Goal: Task Accomplishment & Management: Use online tool/utility

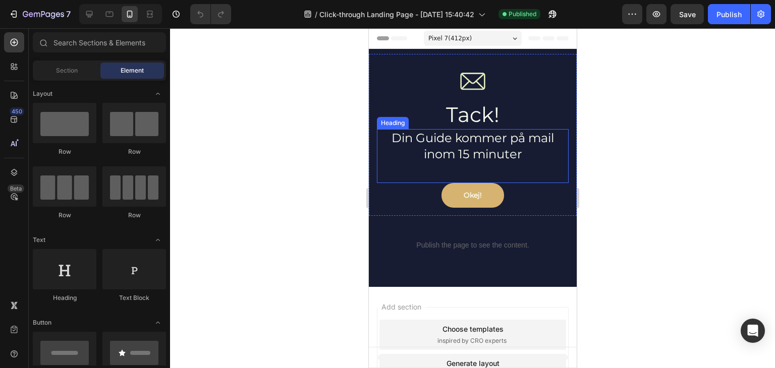
click at [479, 138] on h2 "Din Guide kommer på mail inom 15 minuter" at bounding box center [472, 145] width 192 height 33
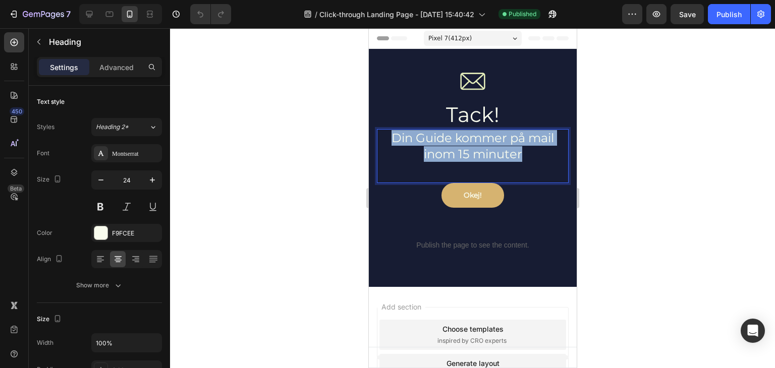
click at [479, 138] on p "Din Guide kommer på mail inom 15 minuter" at bounding box center [472, 145] width 190 height 31
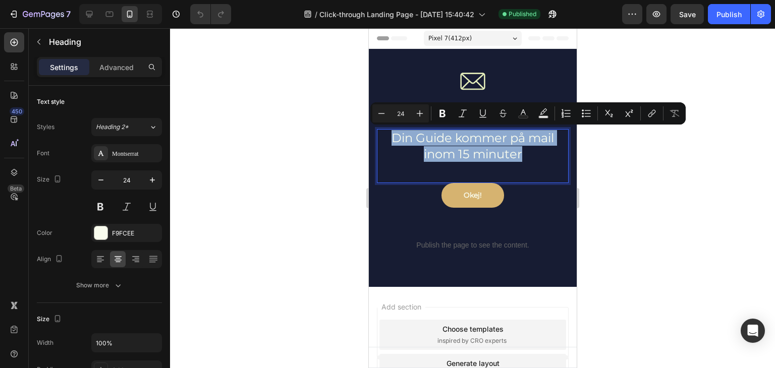
click at [485, 144] on p "Din Guide kommer på mail inom 15 minuter" at bounding box center [472, 145] width 190 height 31
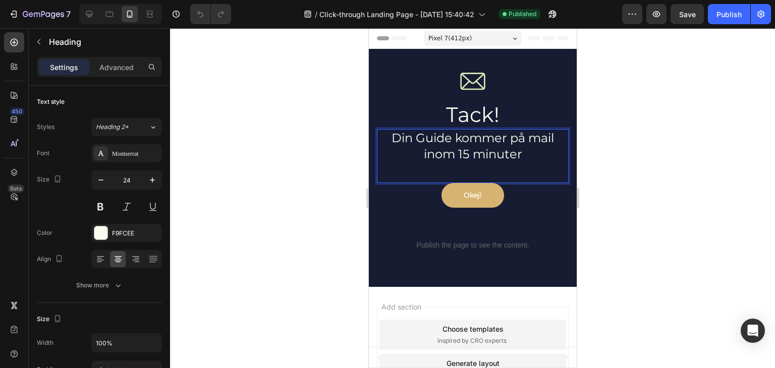
click at [523, 150] on p "Din Guide kommer på mail inom 15 minuter" at bounding box center [472, 145] width 190 height 31
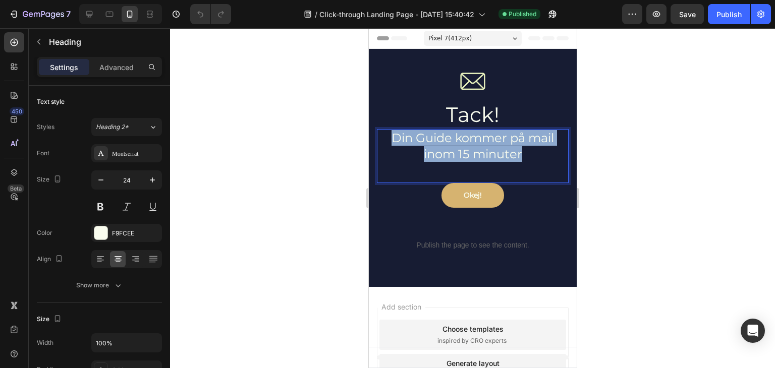
click at [523, 150] on p "Din Guide kommer på mail inom 15 minuter" at bounding box center [472, 145] width 190 height 31
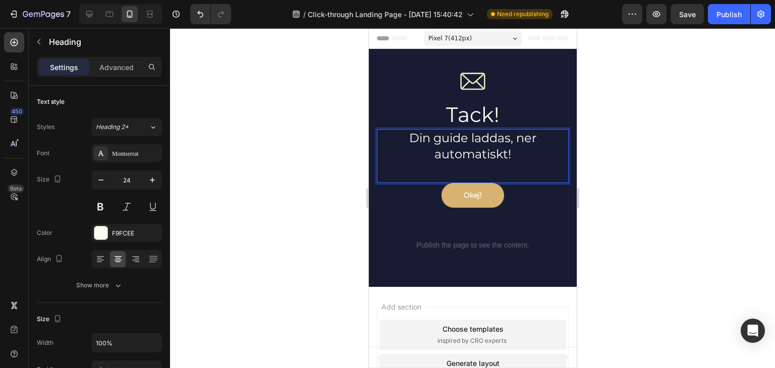
click at [524, 162] on div "Din guide laddas, ner automatiskt! Heading 0" at bounding box center [472, 155] width 192 height 53
click at [518, 156] on p "Din guide laddas, ner automatiskt!" at bounding box center [472, 145] width 190 height 31
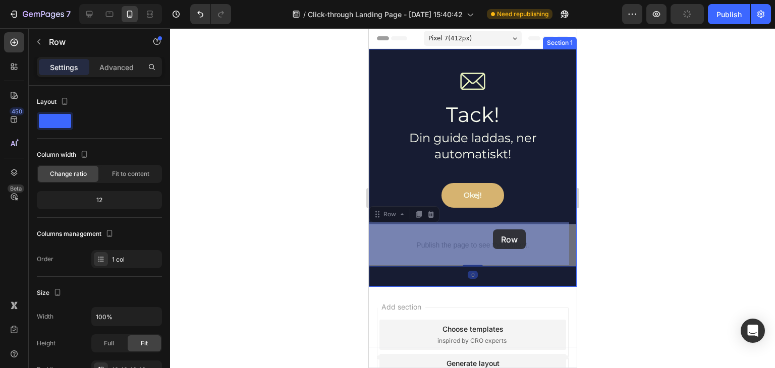
drag, startPoint x: 517, startPoint y: 226, endPoint x: 492, endPoint y: 229, distance: 25.0
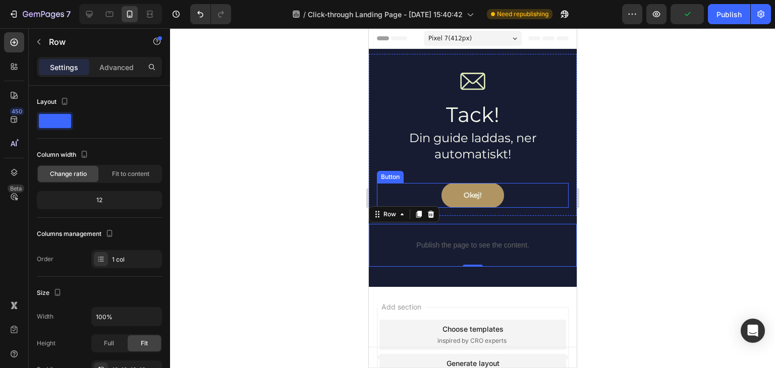
click at [484, 197] on link "Okej!" at bounding box center [472, 195] width 63 height 25
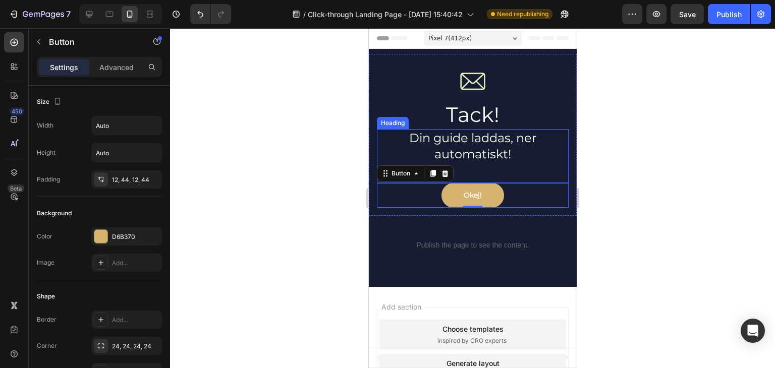
click at [506, 151] on p "Din guide laddas, ner automatiskt!" at bounding box center [472, 145] width 190 height 31
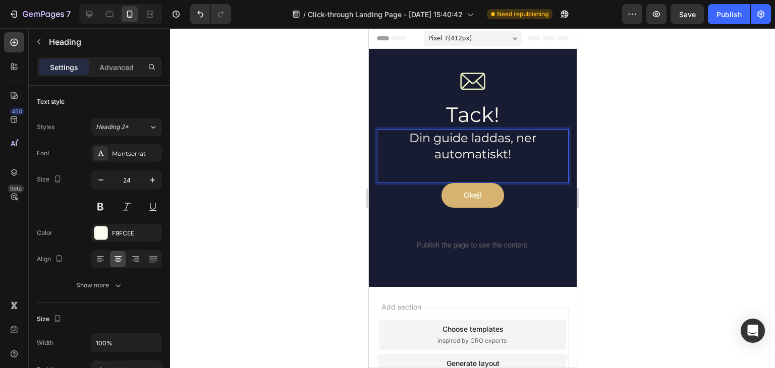
click at [508, 135] on p "Din guide laddas, ner automatiskt!" at bounding box center [472, 145] width 190 height 31
click at [499, 156] on p "Din guide laddas ned automatiskt!" at bounding box center [472, 145] width 190 height 31
click at [518, 151] on p "Din guide laddas ned automatiskt!" at bounding box center [472, 145] width 190 height 31
click at [482, 115] on h2 "Tack!" at bounding box center [472, 114] width 192 height 29
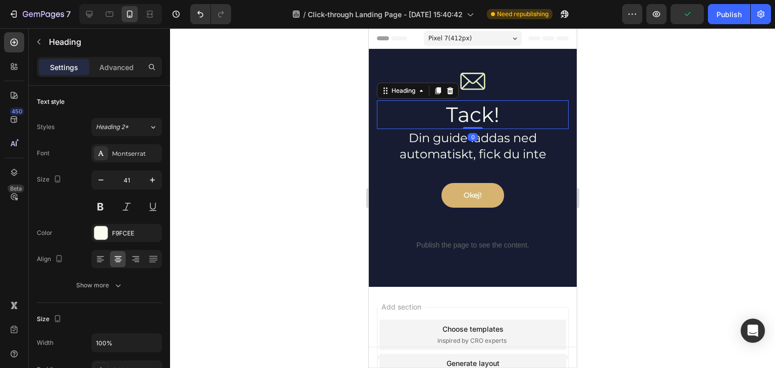
click at [481, 115] on h2 "Tack!" at bounding box center [472, 114] width 192 height 29
click at [491, 114] on p "Tack!" at bounding box center [472, 114] width 190 height 27
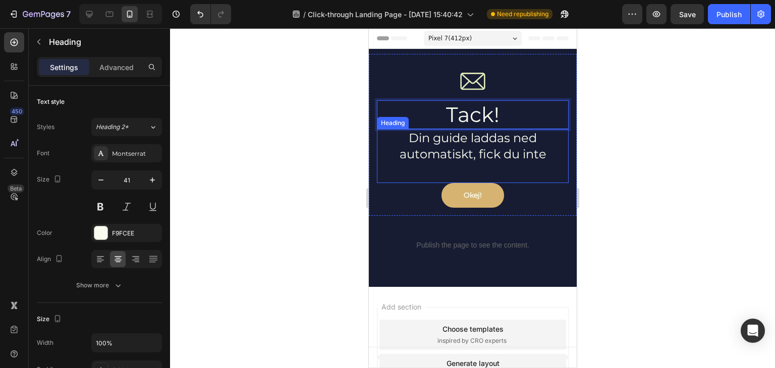
click at [517, 148] on p "Din guide laddas ned automatiskt, fick du inte" at bounding box center [472, 145] width 190 height 31
click at [547, 153] on p "Din guide laddas ned automatiskt, fick du inte" at bounding box center [472, 145] width 190 height 31
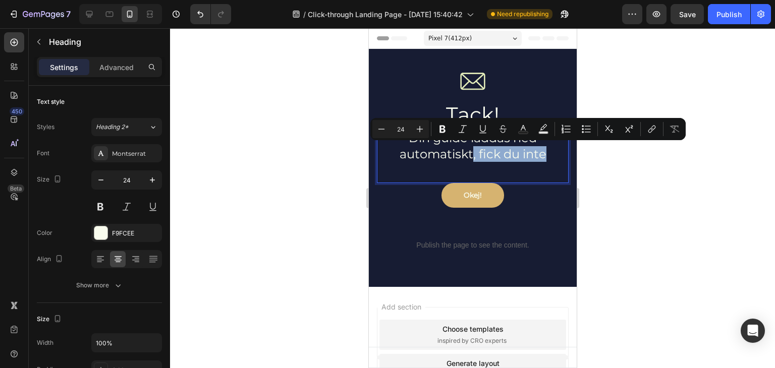
drag, startPoint x: 544, startPoint y: 153, endPoint x: 468, endPoint y: 161, distance: 75.5
click at [468, 161] on h2 "Din guide laddas ned automatiskt, fick du inte" at bounding box center [472, 145] width 192 height 33
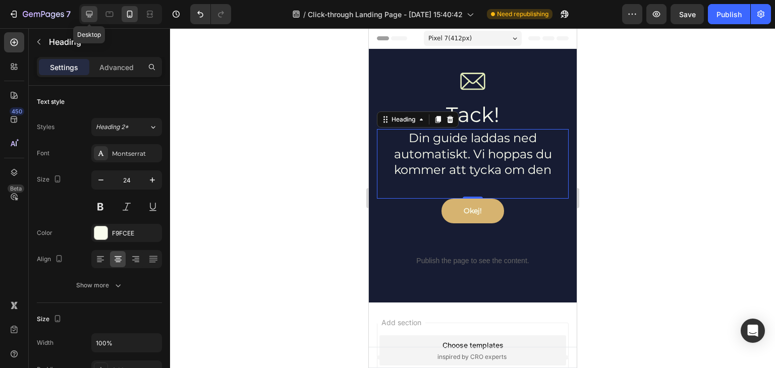
click at [91, 10] on icon at bounding box center [89, 14] width 10 height 10
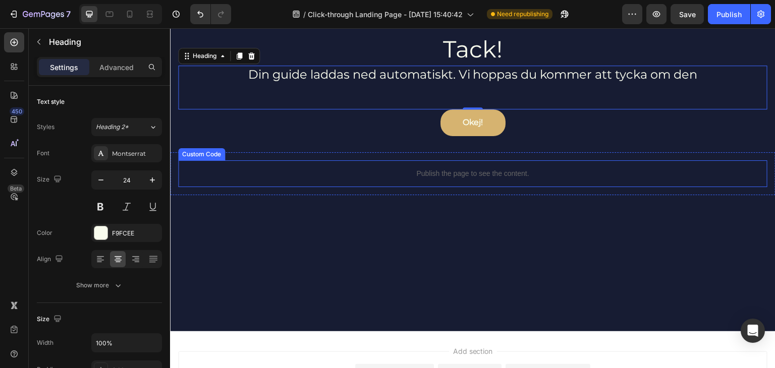
scroll to position [125, 0]
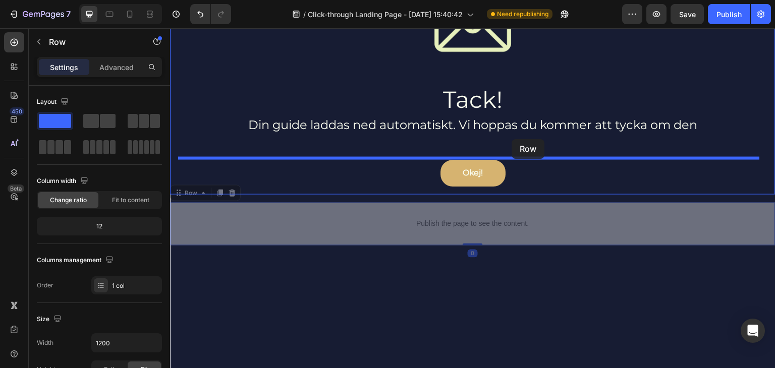
drag, startPoint x: 524, startPoint y: 206, endPoint x: 512, endPoint y: 139, distance: 67.7
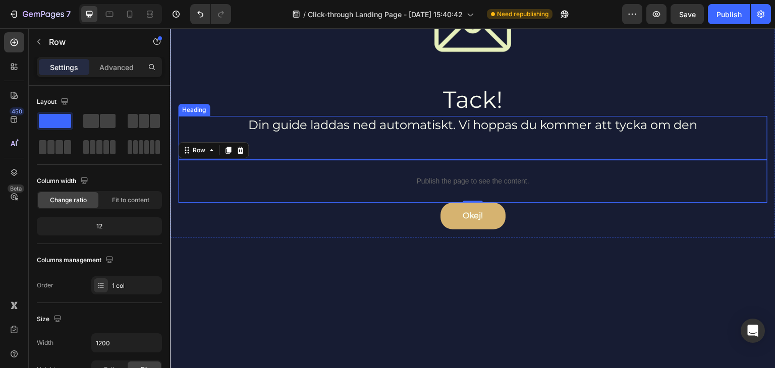
click at [465, 126] on p "Din guide laddas ned automatiskt. Vi hoppas du kommer att tycka om den" at bounding box center [472, 125] width 587 height 16
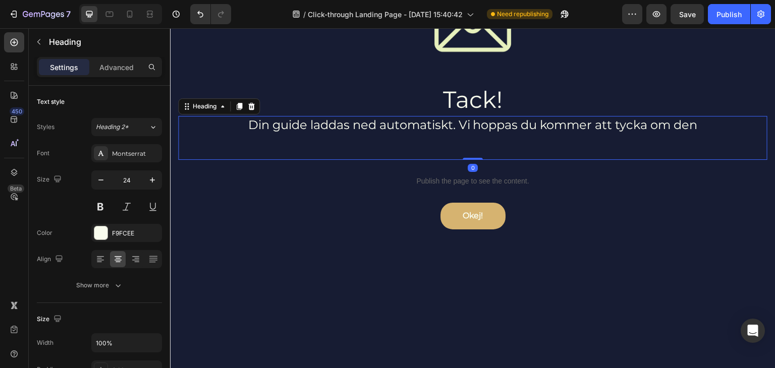
drag, startPoint x: 469, startPoint y: 156, endPoint x: 356, endPoint y: 158, distance: 113.0
click at [470, 136] on div "Din guide laddas ned automatiskt. Vi hoppas du kommer att tycka om den Heading 0" at bounding box center [472, 138] width 589 height 44
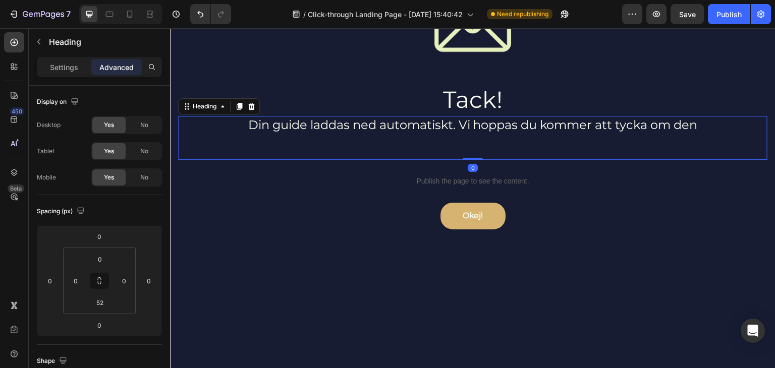
click at [117, 64] on p "Advanced" at bounding box center [116, 67] width 34 height 11
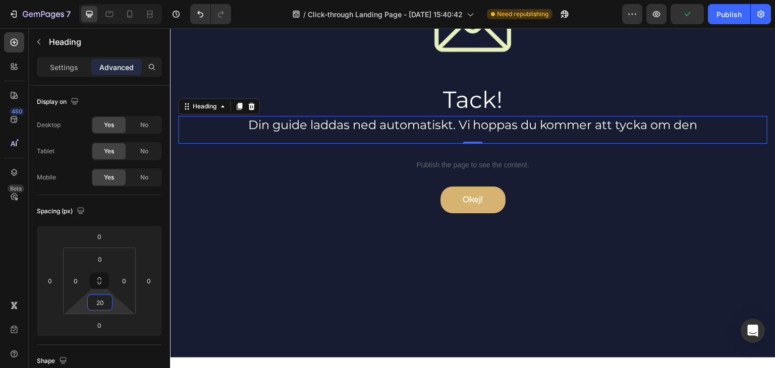
type input "22"
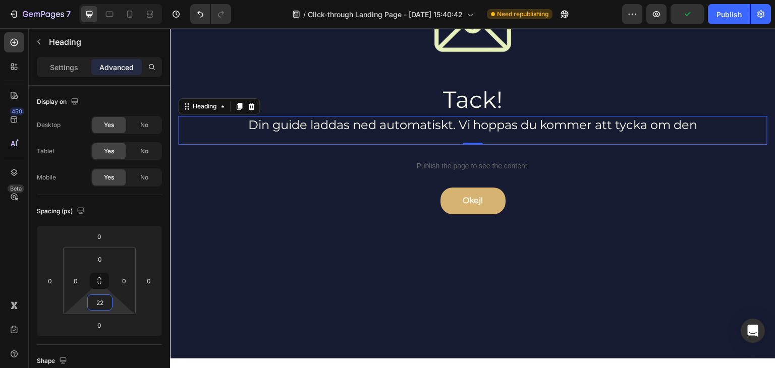
drag, startPoint x: 117, startPoint y: 304, endPoint x: 119, endPoint y: 311, distance: 7.8
click at [119, 0] on html "7 Version history / Click-through Landing Page - [DATE] 15:40:42 Need republish…" at bounding box center [387, 0] width 775 height 0
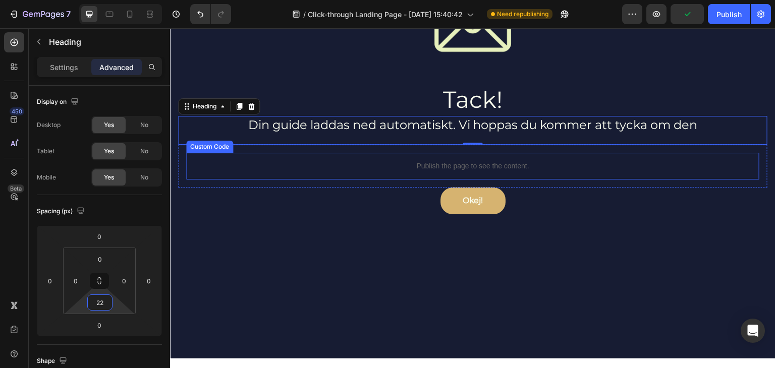
click at [503, 158] on div "Publish the page to see the content." at bounding box center [472, 166] width 573 height 27
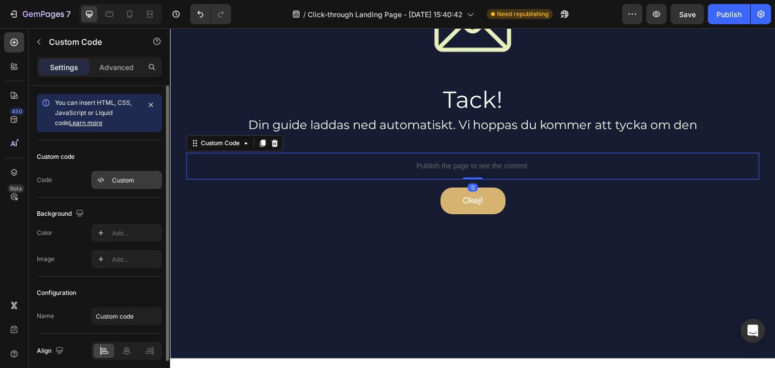
click at [142, 180] on div "Custom" at bounding box center [135, 180] width 47 height 9
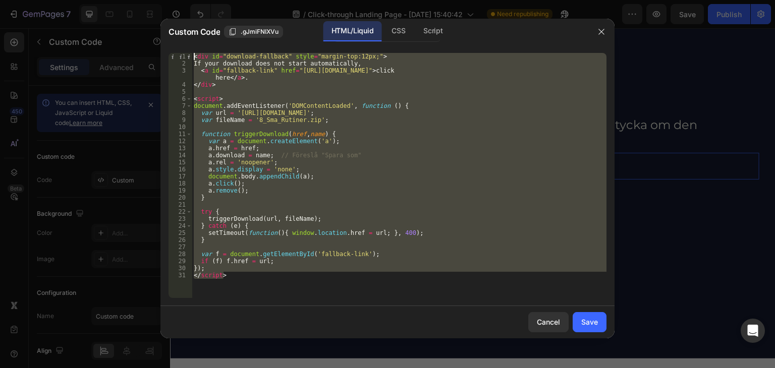
drag, startPoint x: 255, startPoint y: 282, endPoint x: 180, endPoint y: 33, distance: 260.7
click at [180, 33] on div "Custom Code .gJmiFNIXVu HTML/Liquid CSS Script </script> 1 2 3 4 5 6 7 8 9 10 1…" at bounding box center [387, 179] width 454 height 320
type textarea "<div id="download-fallback" style="margin-top:12px;"> If your download does not…"
click at [600, 28] on icon "button" at bounding box center [601, 32] width 8 height 8
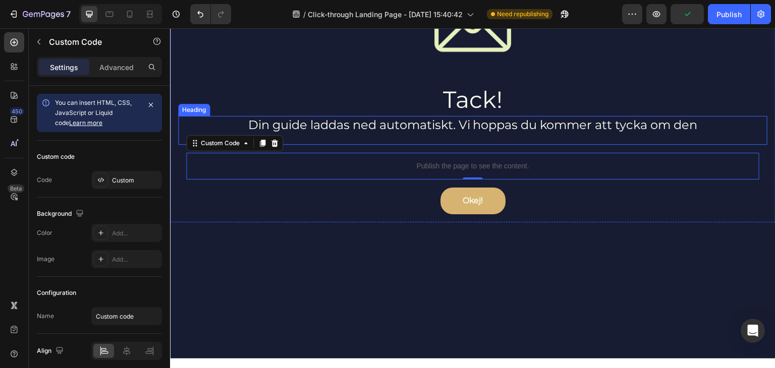
click at [479, 130] on p "Din guide laddas ned automatiskt. Vi hoppas du kommer att tycka om den" at bounding box center [472, 125] width 587 height 16
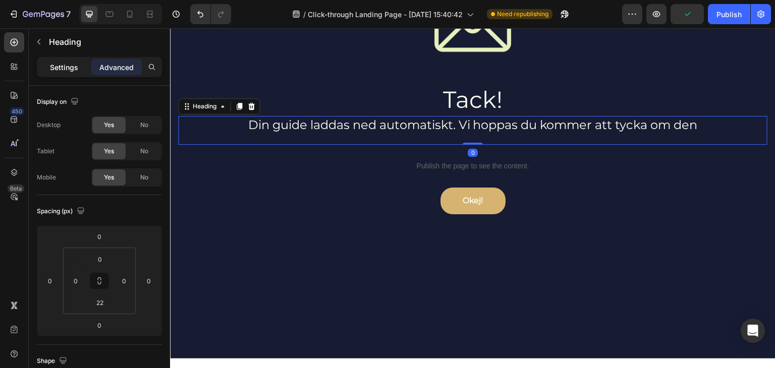
click at [71, 70] on p "Settings" at bounding box center [64, 67] width 28 height 11
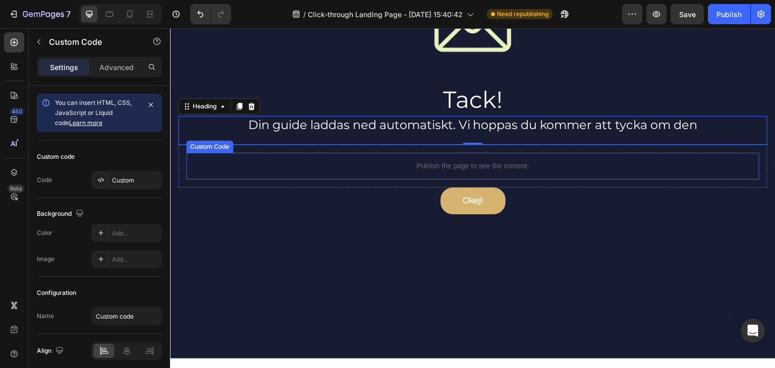
click at [413, 172] on div "Publish the page to see the content." at bounding box center [472, 166] width 573 height 27
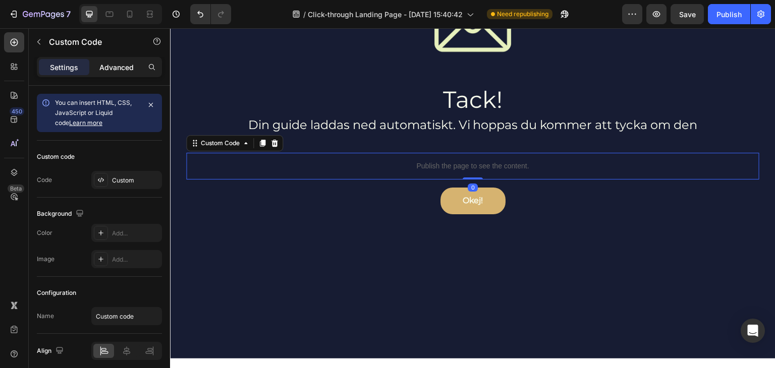
click at [107, 74] on div "Advanced" at bounding box center [116, 67] width 50 height 16
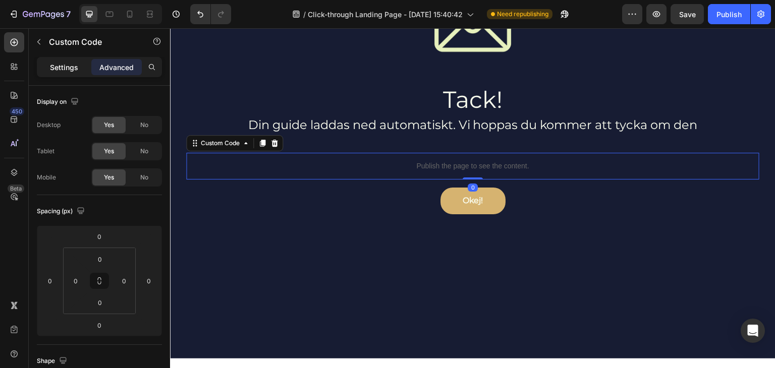
click at [69, 69] on p "Settings" at bounding box center [64, 67] width 28 height 11
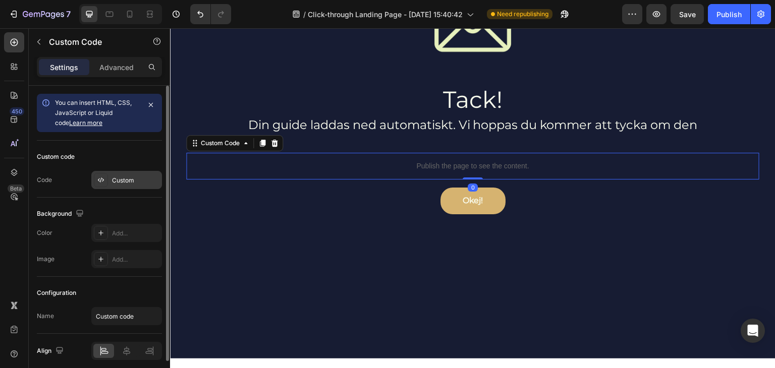
click at [125, 186] on div "Custom" at bounding box center [126, 180] width 71 height 18
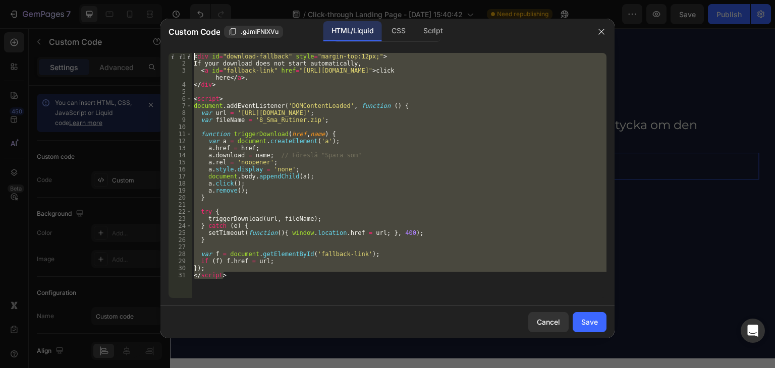
drag, startPoint x: 264, startPoint y: 281, endPoint x: 136, endPoint y: -20, distance: 327.1
click at [136, 0] on html "7 Version history / Click-through Landing Page - [DATE] 15:40:42 Need republish…" at bounding box center [387, 0] width 775 height 0
type textarea "<div id="download-fallback" style="margin-top:12px;"> If your download does not…"
click at [599, 39] on button "button" at bounding box center [601, 32] width 16 height 16
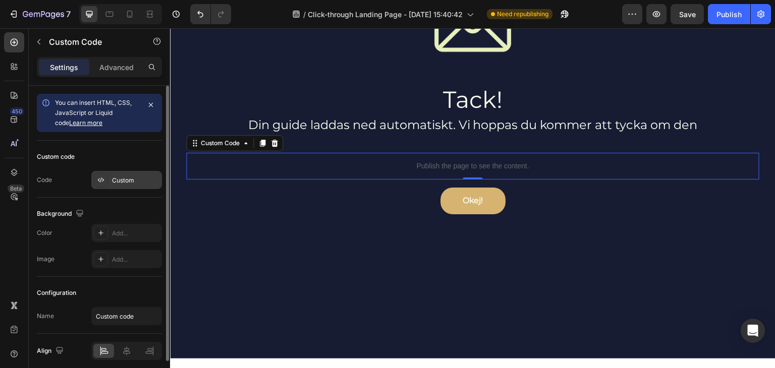
click at [130, 183] on div "Custom" at bounding box center [135, 180] width 47 height 9
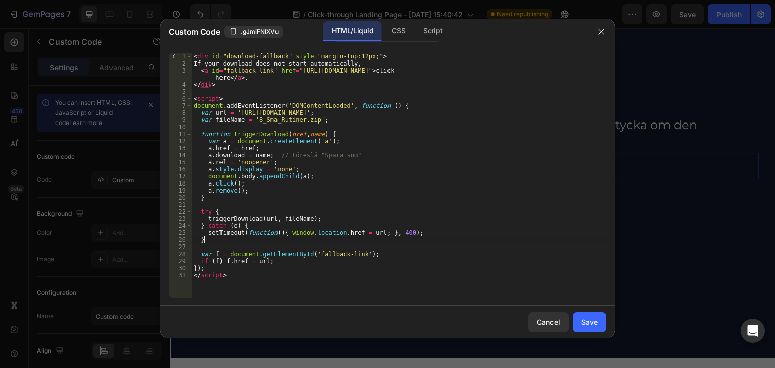
click at [305, 236] on div "< div id = "download-fallback" style = "margin-top:12px;" > If your download do…" at bounding box center [399, 182] width 414 height 259
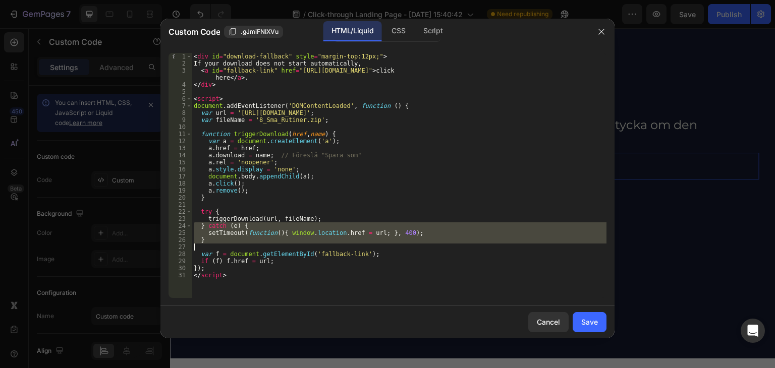
click at [305, 236] on div "< div id = "download-fallback" style = "margin-top:12px;" > If your download do…" at bounding box center [399, 182] width 414 height 259
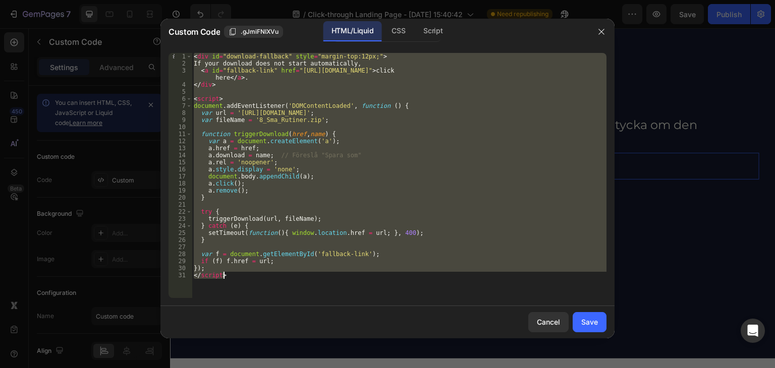
click at [305, 236] on div "< div id = "download-fallback" style = "margin-top:12px;" > If your download do…" at bounding box center [399, 182] width 414 height 259
paste textarea
type textarea "</script>"
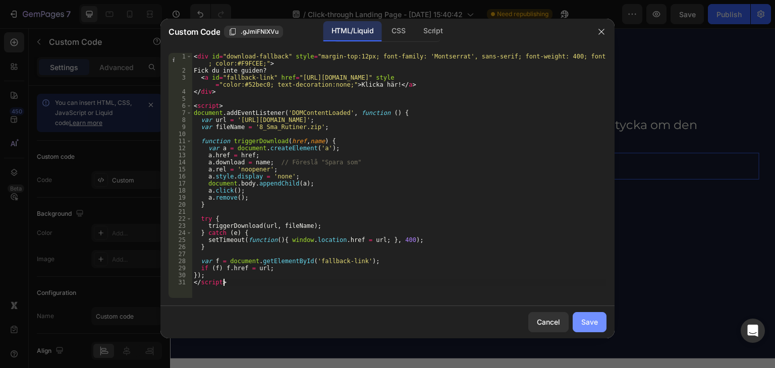
click at [585, 321] on div "Save" at bounding box center [589, 322] width 17 height 11
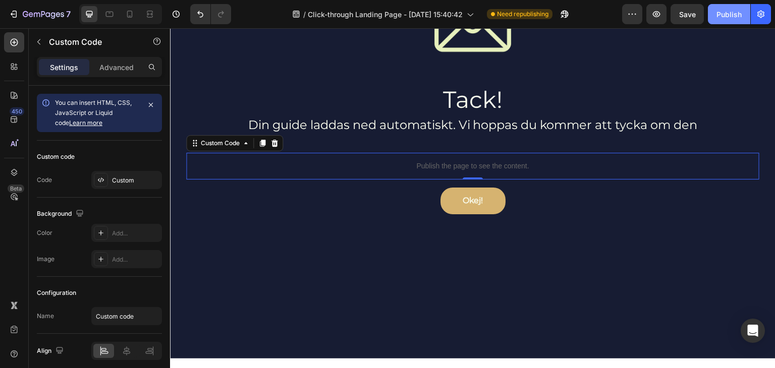
click at [721, 16] on div "Publish" at bounding box center [728, 14] width 25 height 11
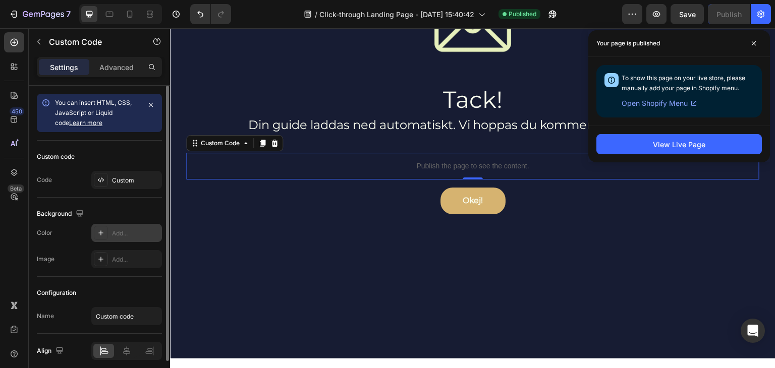
scroll to position [40, 0]
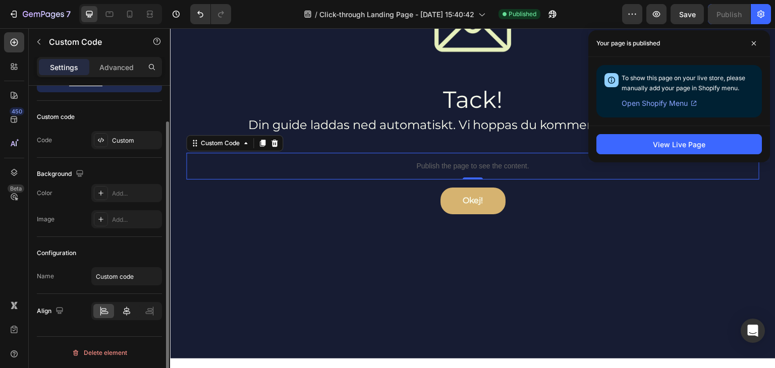
click at [129, 311] on icon at bounding box center [127, 311] width 10 height 10
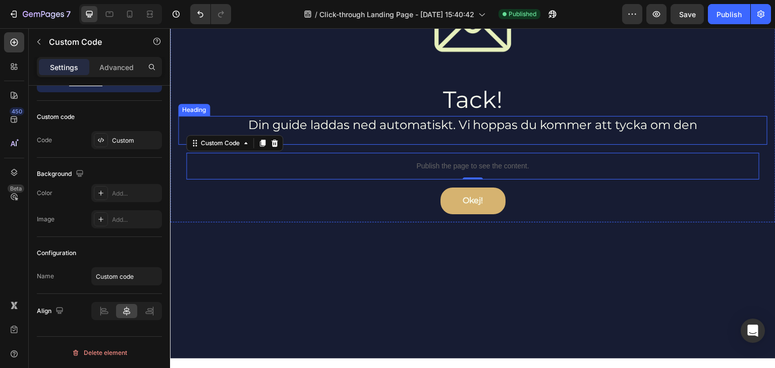
click at [483, 136] on div "Din guide laddas ned automatiskt. Vi hoppas du kommer att tycka om den Heading" at bounding box center [472, 130] width 589 height 29
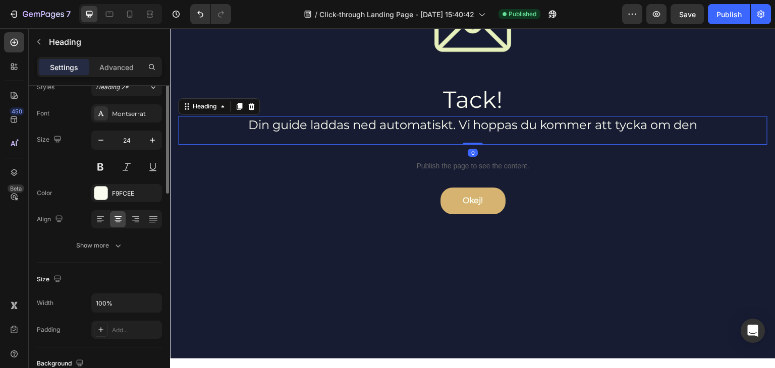
scroll to position [0, 0]
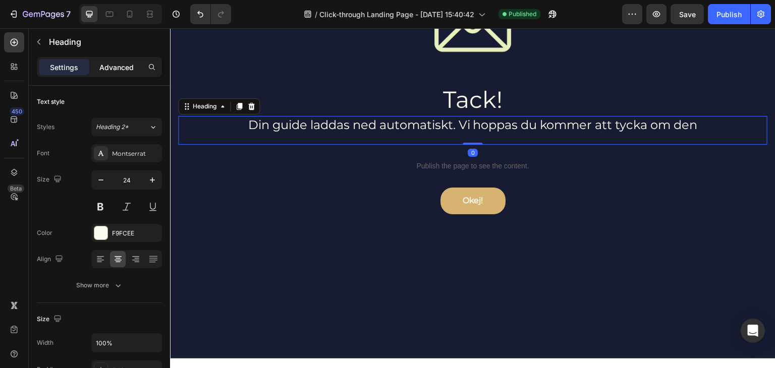
click at [118, 66] on p "Advanced" at bounding box center [116, 67] width 34 height 11
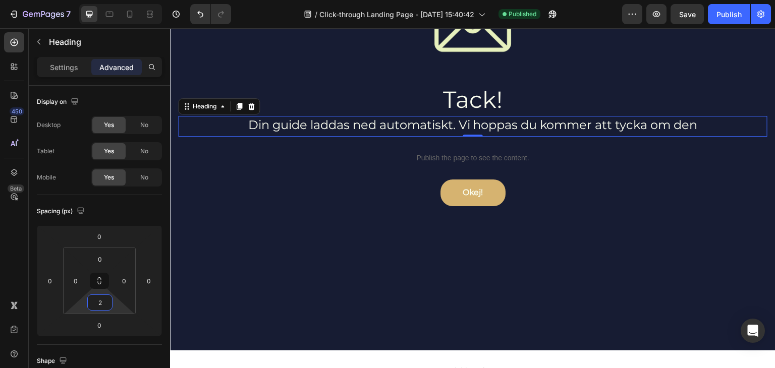
type input "0"
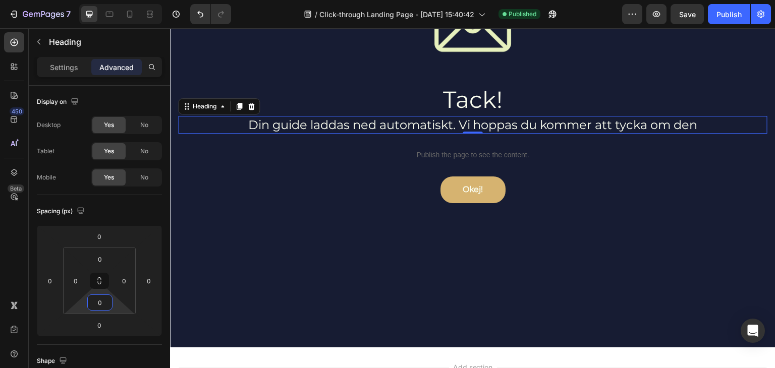
drag, startPoint x: 116, startPoint y: 303, endPoint x: 157, endPoint y: 188, distance: 122.5
click at [115, 0] on html "7 Version history / Click-through Landing Page - [DATE] 15:40:42 Published Prev…" at bounding box center [387, 0] width 775 height 0
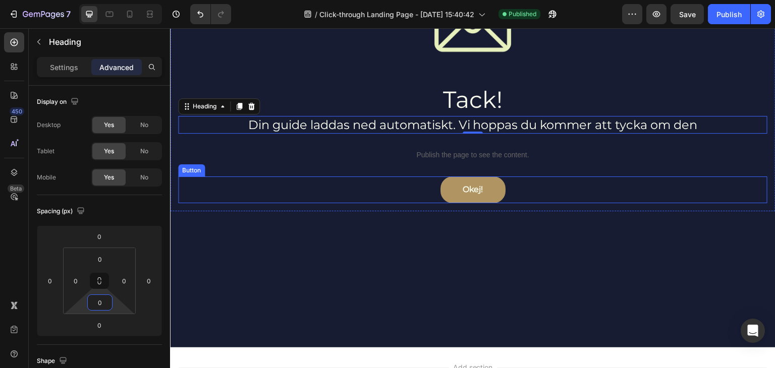
click at [454, 181] on link "Okej!" at bounding box center [472, 189] width 65 height 27
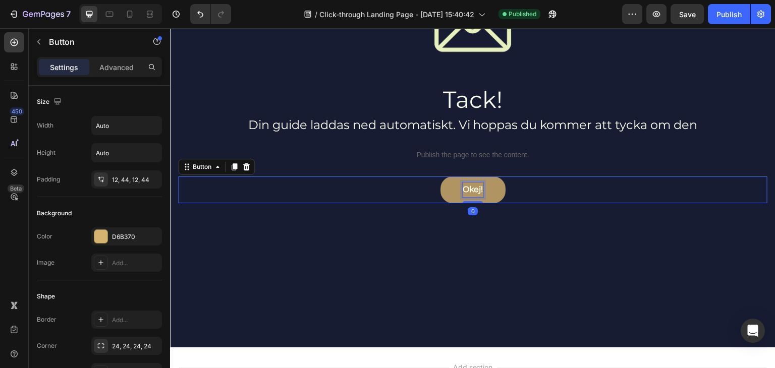
click at [468, 183] on p "Okej!" at bounding box center [472, 190] width 21 height 15
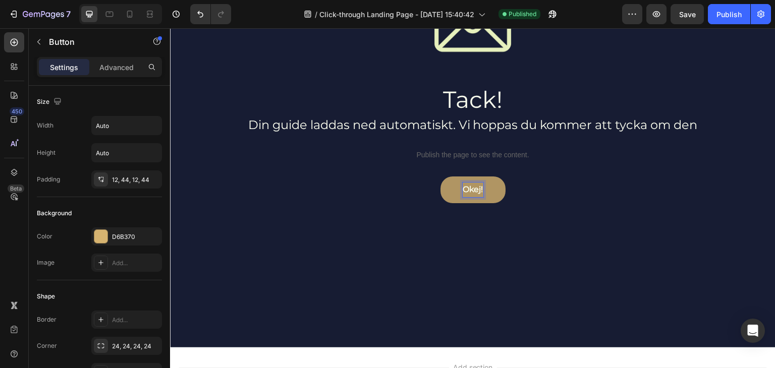
click at [471, 186] on p "Okej!" at bounding box center [472, 190] width 21 height 15
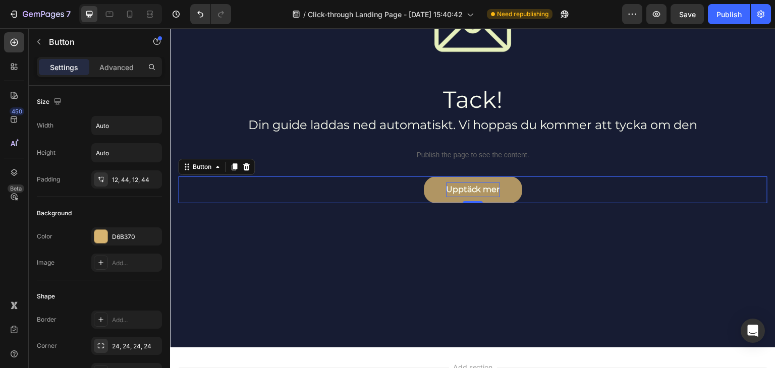
click at [577, 188] on div "Upptäck mer Button 0" at bounding box center [472, 189] width 589 height 27
click at [722, 13] on div "Publish" at bounding box center [728, 14] width 25 height 11
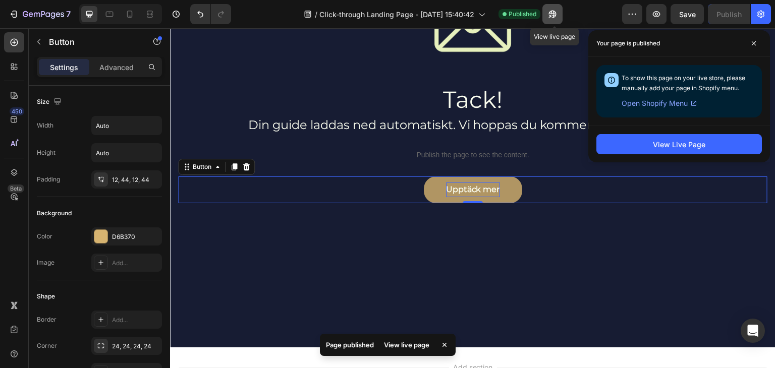
click at [551, 17] on icon "button" at bounding box center [550, 16] width 3 height 3
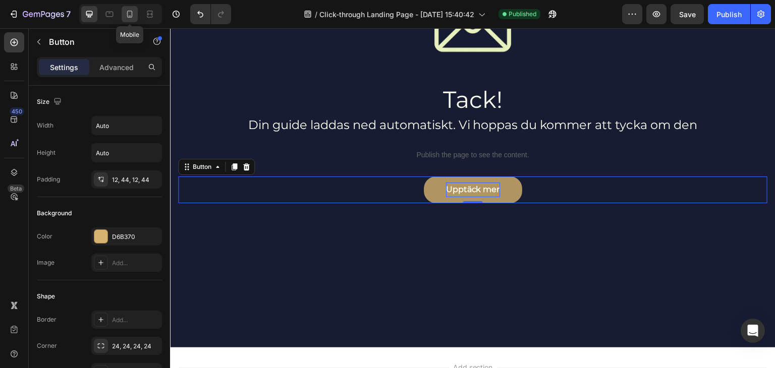
click at [135, 19] on div at bounding box center [130, 14] width 16 height 16
type input "14"
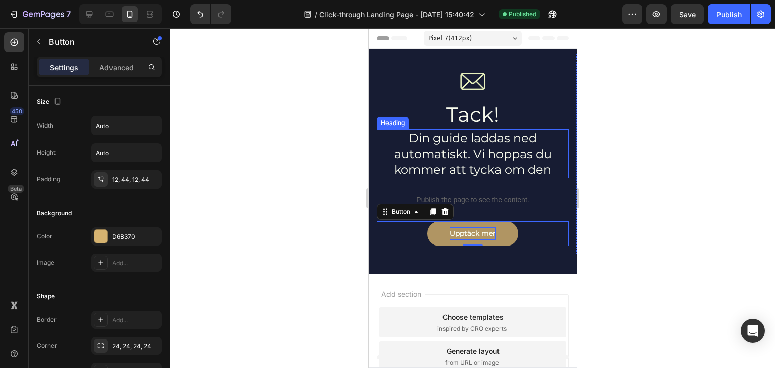
click at [505, 147] on p "Din guide laddas ned automatiskt. Vi hoppas du kommer att tycka om den" at bounding box center [472, 153] width 190 height 47
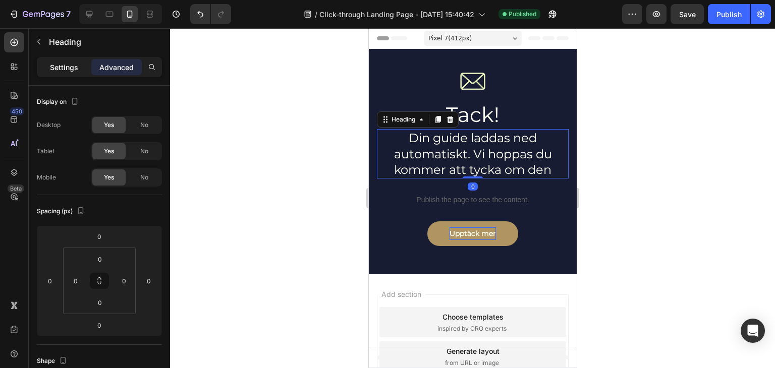
click at [65, 72] on div "Settings" at bounding box center [64, 67] width 50 height 16
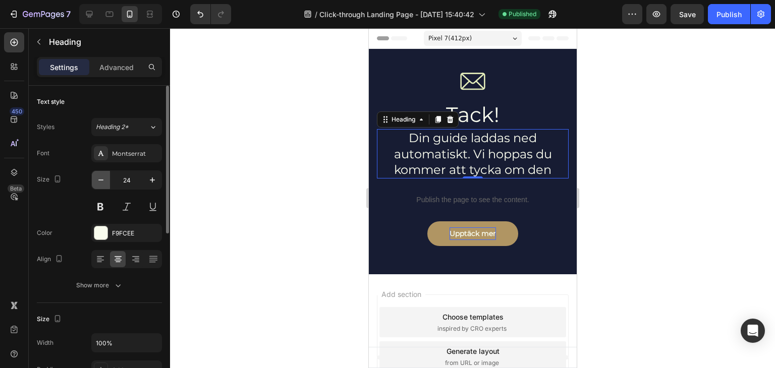
click at [103, 177] on icon "button" at bounding box center [101, 180] width 10 height 10
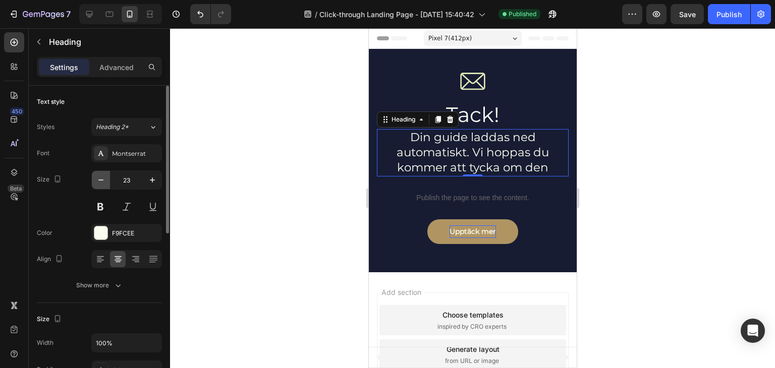
click at [103, 177] on icon "button" at bounding box center [101, 180] width 10 height 10
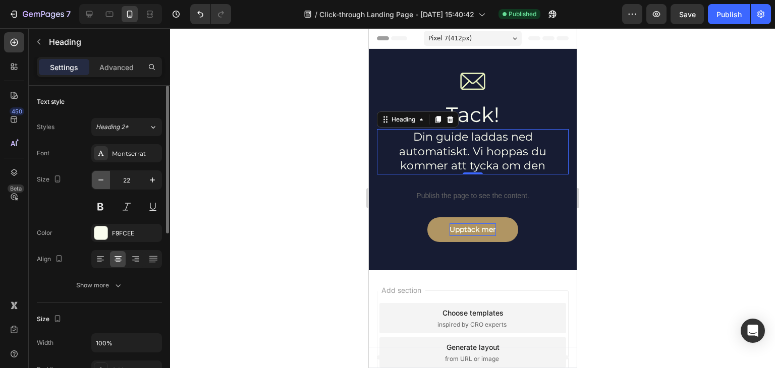
click at [103, 177] on icon "button" at bounding box center [101, 180] width 10 height 10
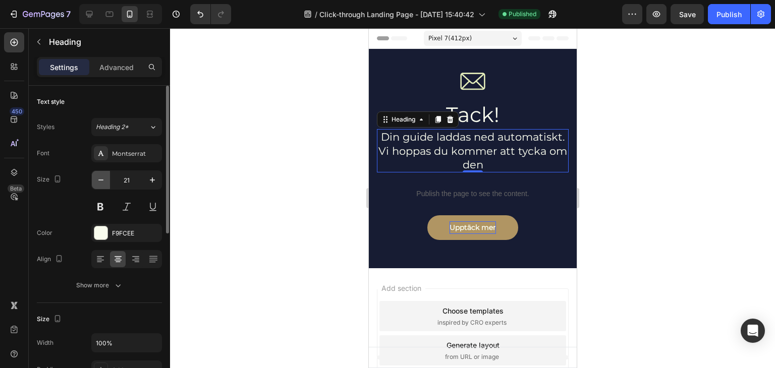
click at [103, 177] on icon "button" at bounding box center [101, 180] width 10 height 10
type input "20"
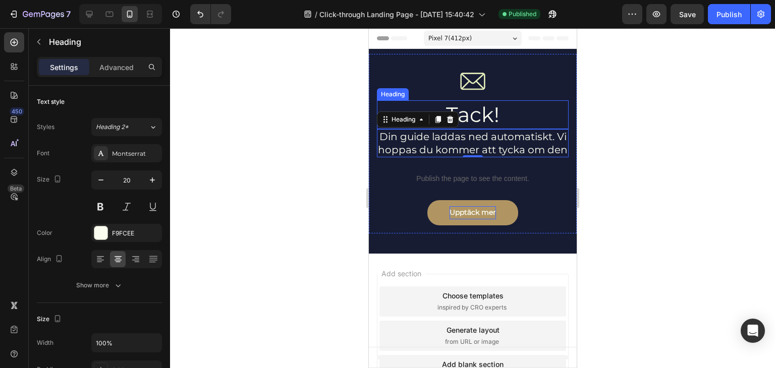
click at [495, 116] on p "Tack!" at bounding box center [472, 114] width 190 height 27
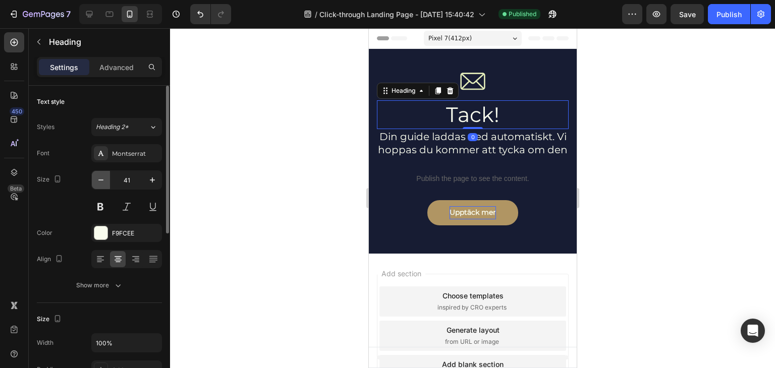
click at [102, 182] on icon "button" at bounding box center [101, 180] width 10 height 10
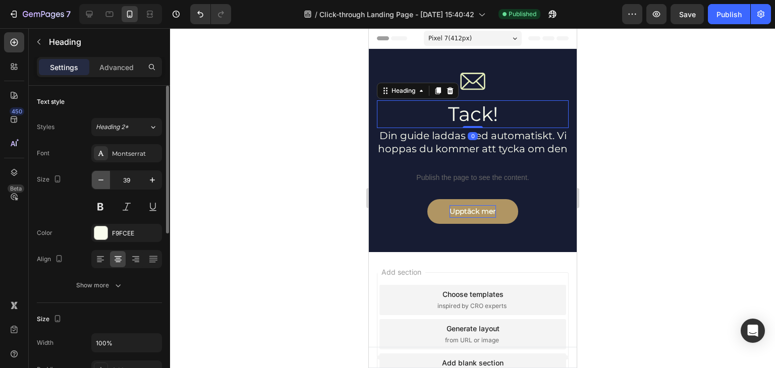
click at [102, 182] on icon "button" at bounding box center [101, 180] width 10 height 10
type input "36"
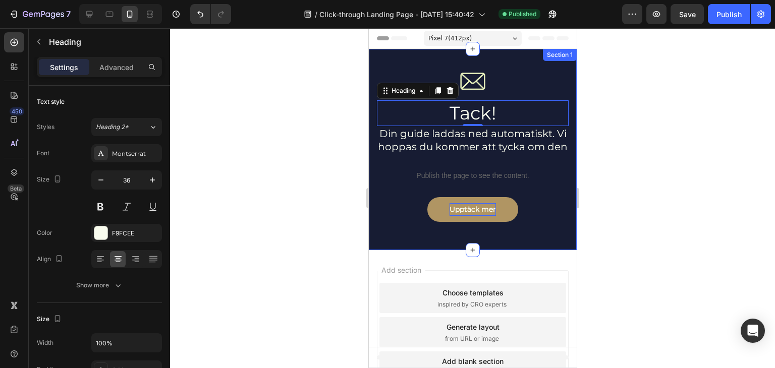
click at [500, 50] on div "Image Tack! Heading 0 Din guide laddas ned automatiskt. Vi hoppas du kommer att…" at bounding box center [472, 149] width 208 height 201
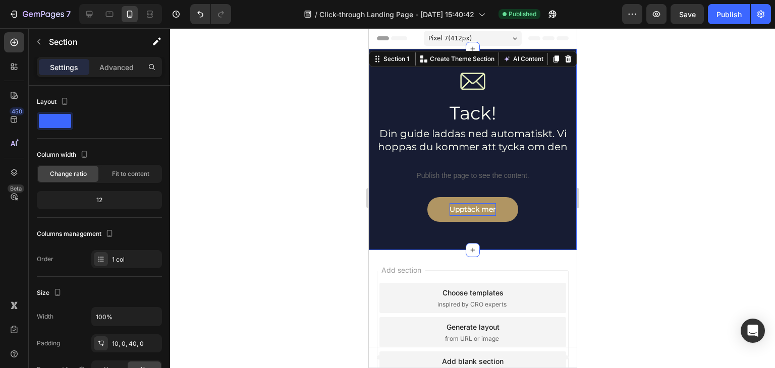
click at [660, 196] on div at bounding box center [472, 198] width 605 height 340
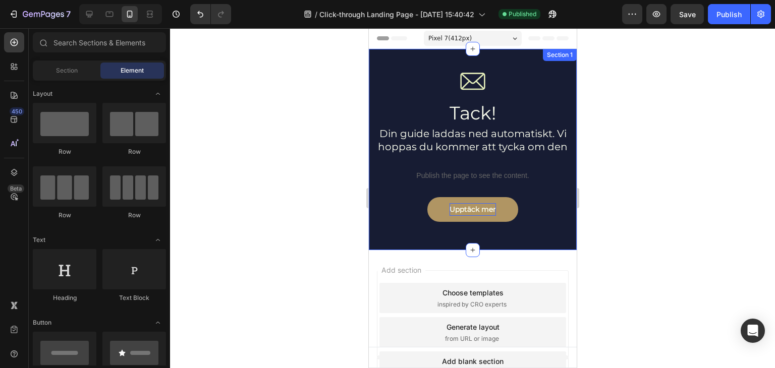
click at [536, 250] on div "Image Tack! Heading Din guide laddas ned automatiskt. Vi hoppas du kommer att t…" at bounding box center [472, 149] width 208 height 201
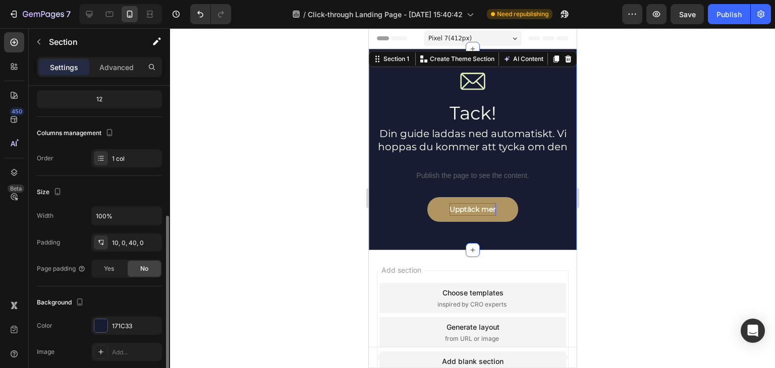
scroll to position [151, 0]
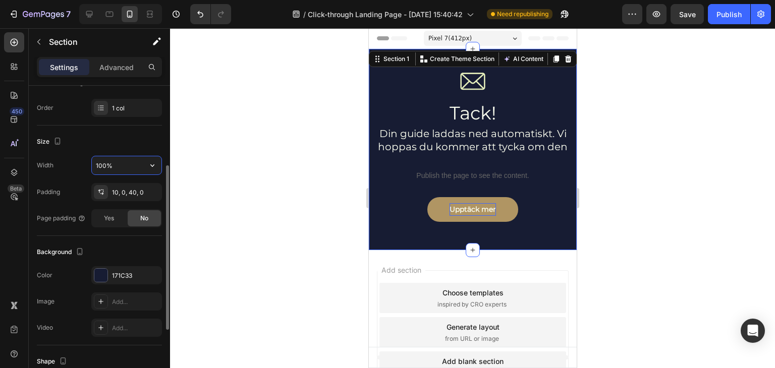
click at [130, 162] on input "100%" at bounding box center [127, 165] width 70 height 18
click at [156, 165] on icon "button" at bounding box center [152, 165] width 10 height 10
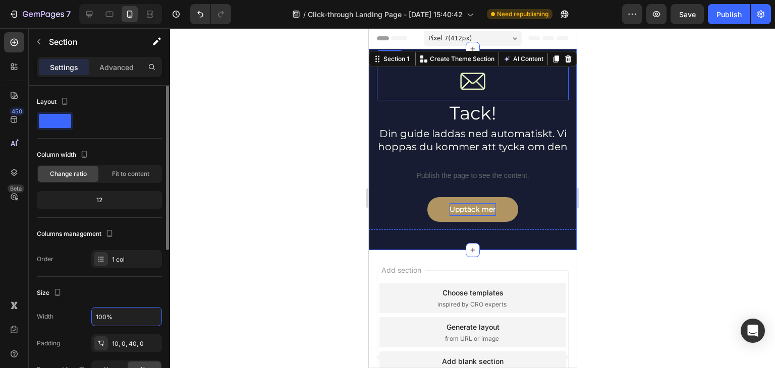
click at [139, 142] on div "Layout Column width Change ratio Fit to content 12 Columns management Order 1 c…" at bounding box center [99, 181] width 125 height 174
click at [52, 124] on span at bounding box center [55, 121] width 32 height 14
click at [65, 101] on icon "button" at bounding box center [65, 101] width 10 height 10
click at [141, 118] on div at bounding box center [99, 121] width 125 height 18
click at [53, 132] on div "Layout" at bounding box center [99, 116] width 125 height 45
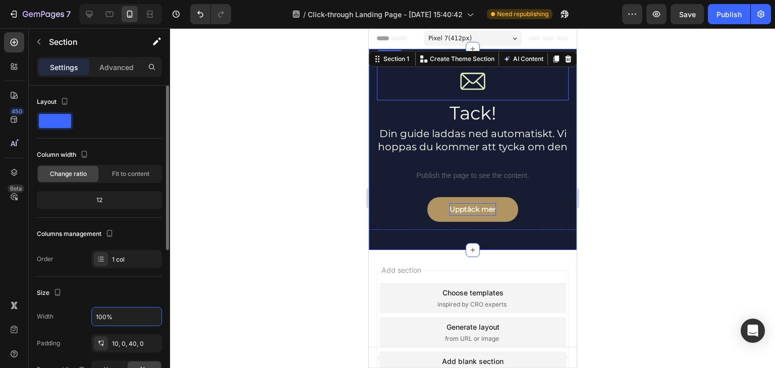
click at [72, 107] on div "Layout" at bounding box center [99, 102] width 125 height 16
click at [72, 126] on div at bounding box center [55, 121] width 36 height 18
click at [129, 124] on div at bounding box center [99, 121] width 125 height 18
click at [93, 99] on div "Layout" at bounding box center [99, 102] width 125 height 16
click at [54, 121] on span at bounding box center [55, 121] width 32 height 14
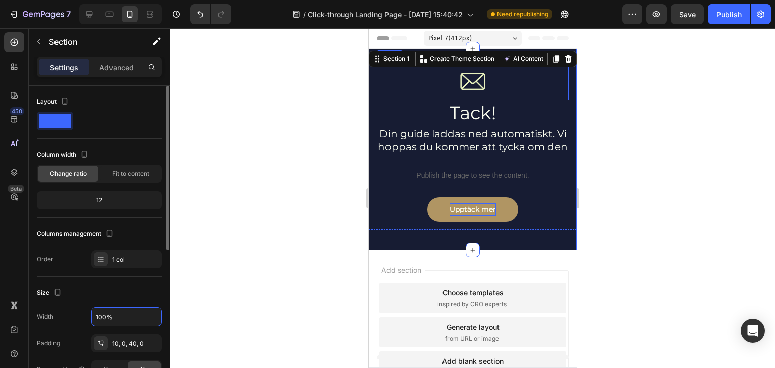
click at [97, 107] on div "Layout" at bounding box center [99, 102] width 125 height 16
click at [118, 146] on div "Layout Column width Change ratio Fit to content 12 Columns management Order 1 c…" at bounding box center [99, 181] width 125 height 174
click at [113, 145] on div "Layout Column width Change ratio Fit to content 12 Columns management Order 1 c…" at bounding box center [99, 181] width 125 height 174
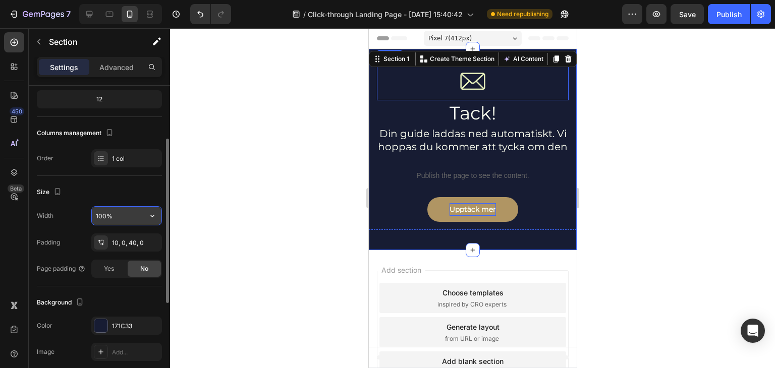
click at [138, 213] on input "100%" at bounding box center [127, 216] width 70 height 18
click at [131, 236] on div "10, 0, 40, 0" at bounding box center [126, 242] width 71 height 18
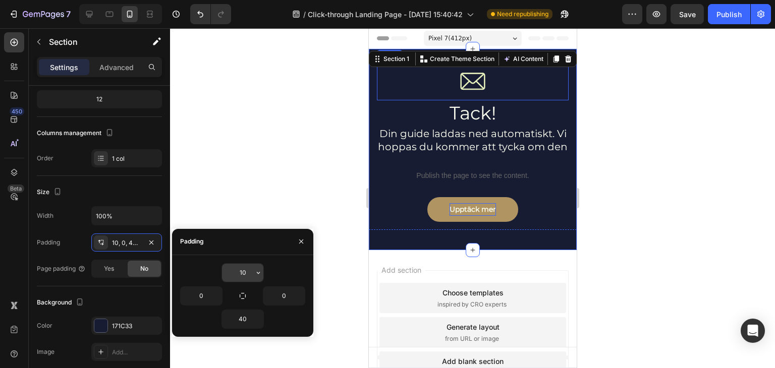
click at [245, 271] on input "10" at bounding box center [242, 273] width 41 height 18
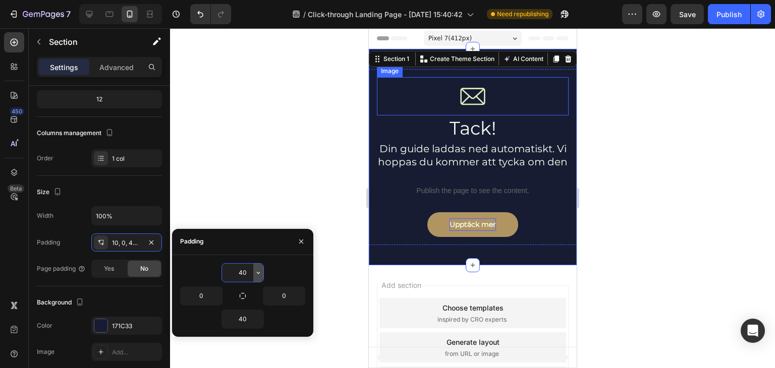
type input "4"
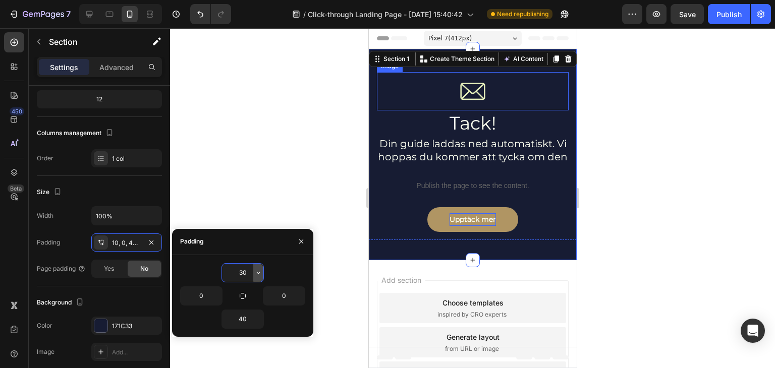
type input "3"
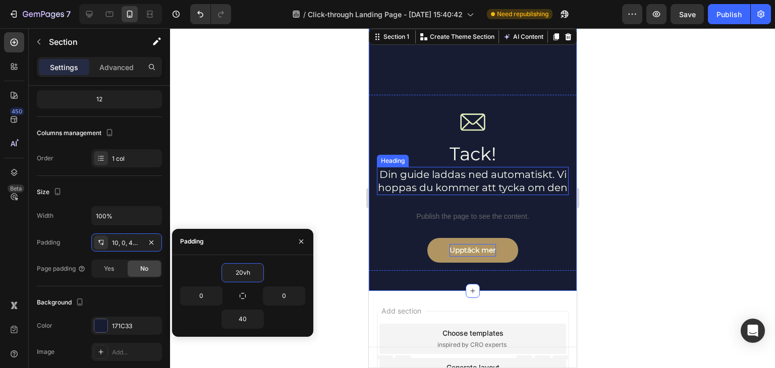
scroll to position [0, 0]
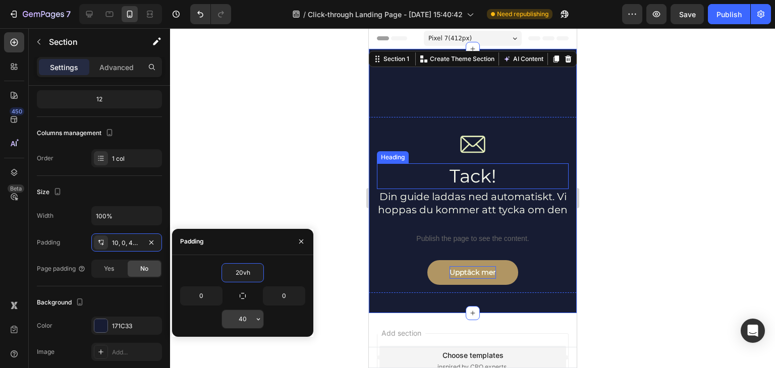
type input "20vh"
click at [252, 315] on input "40" at bounding box center [242, 319] width 41 height 18
click at [253, 318] on button "button" at bounding box center [258, 319] width 10 height 18
click at [249, 317] on input "40" at bounding box center [242, 319] width 41 height 18
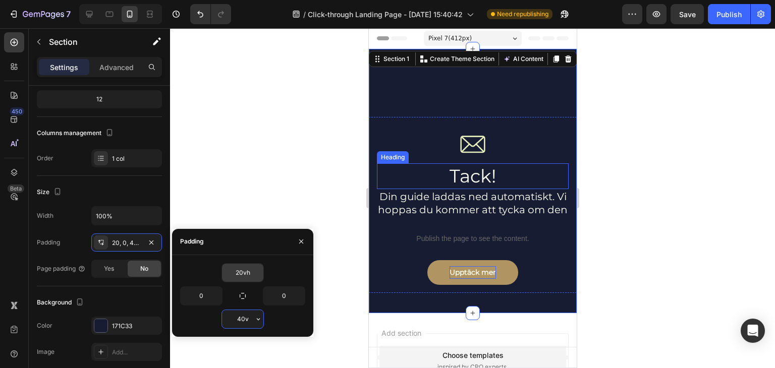
type input "40vh"
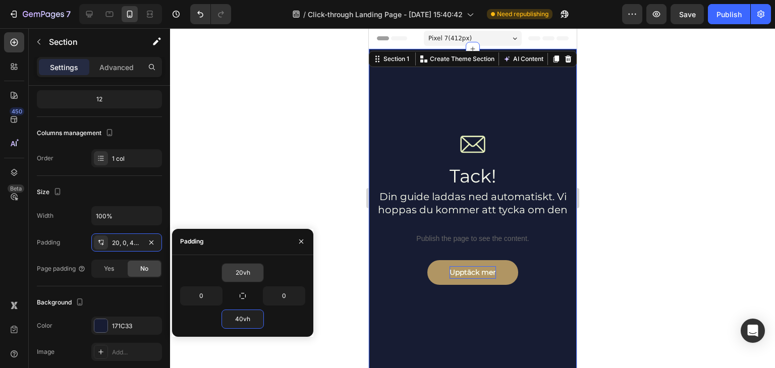
click at [724, 242] on div at bounding box center [472, 198] width 605 height 340
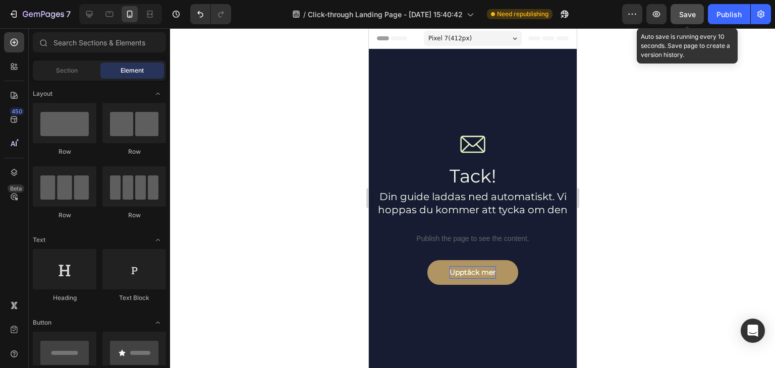
click at [692, 15] on span "Save" at bounding box center [687, 14] width 17 height 9
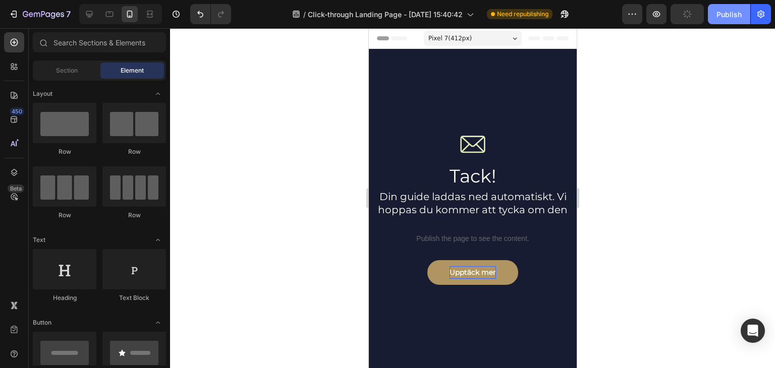
click at [732, 22] on button "Publish" at bounding box center [728, 14] width 42 height 20
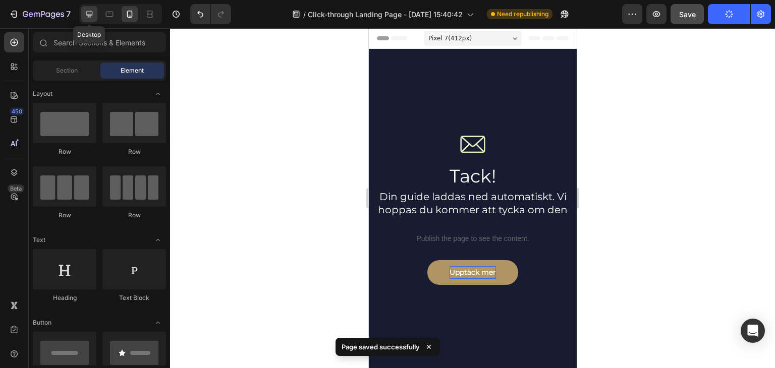
click at [90, 15] on icon at bounding box center [89, 14] width 10 height 10
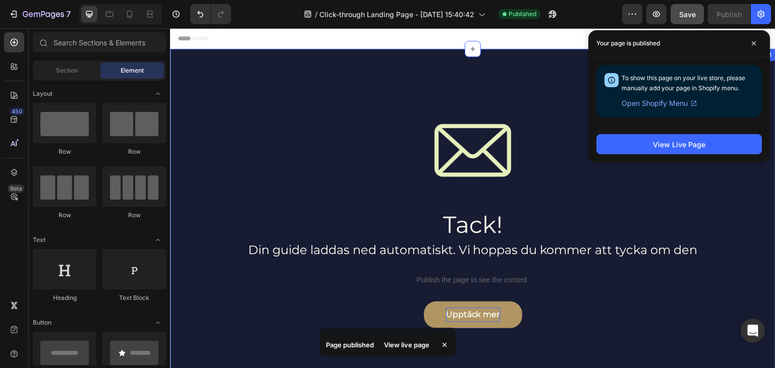
click at [307, 61] on div "Image Tack! Heading Din guide laddas ned automatiskt. Vi hoppas du kommer att t…" at bounding box center [472, 261] width 605 height 424
